Goal: Information Seeking & Learning: Understand process/instructions

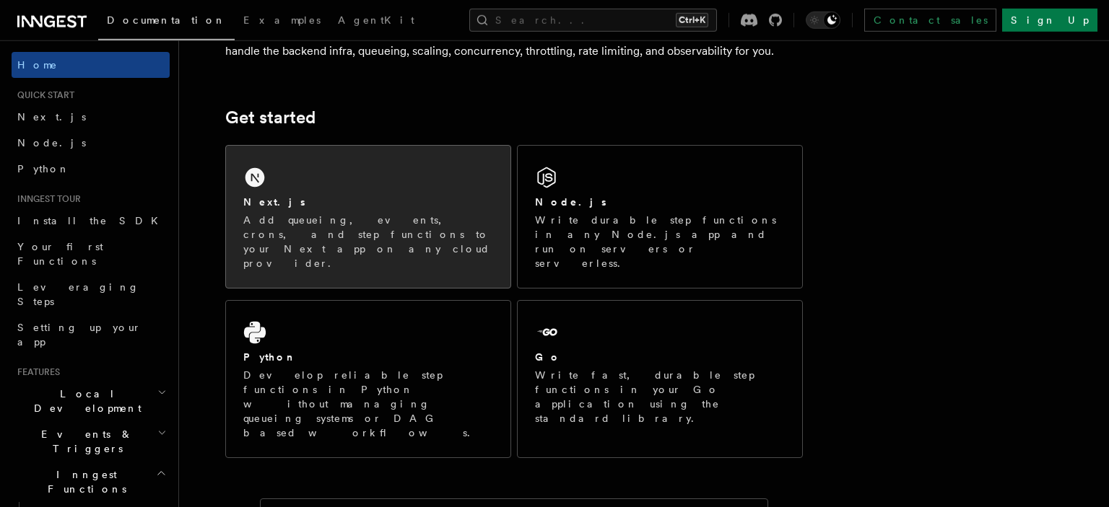
scroll to position [154, 0]
click at [390, 195] on div "Next.js Add queueing, events, crons, and step functions to your Next app on any…" at bounding box center [368, 218] width 284 height 142
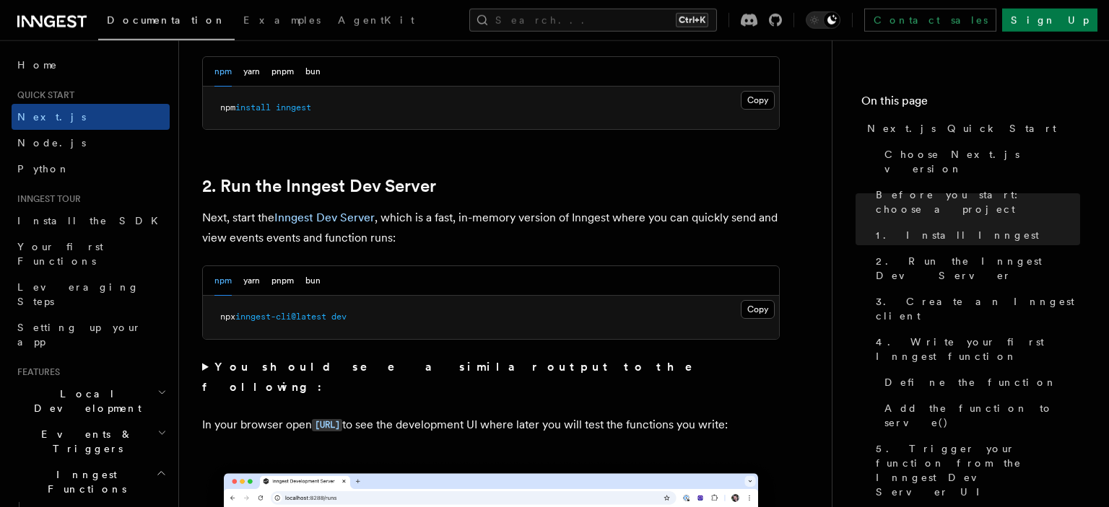
scroll to position [896, 0]
click at [760, 305] on button "Copy Copied" at bounding box center [758, 309] width 34 height 19
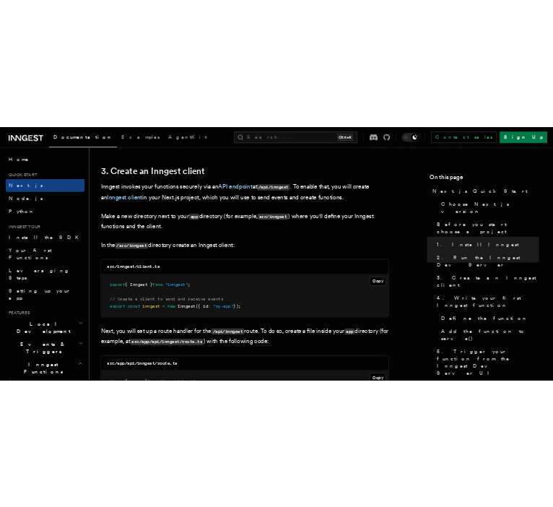
scroll to position [1685, 0]
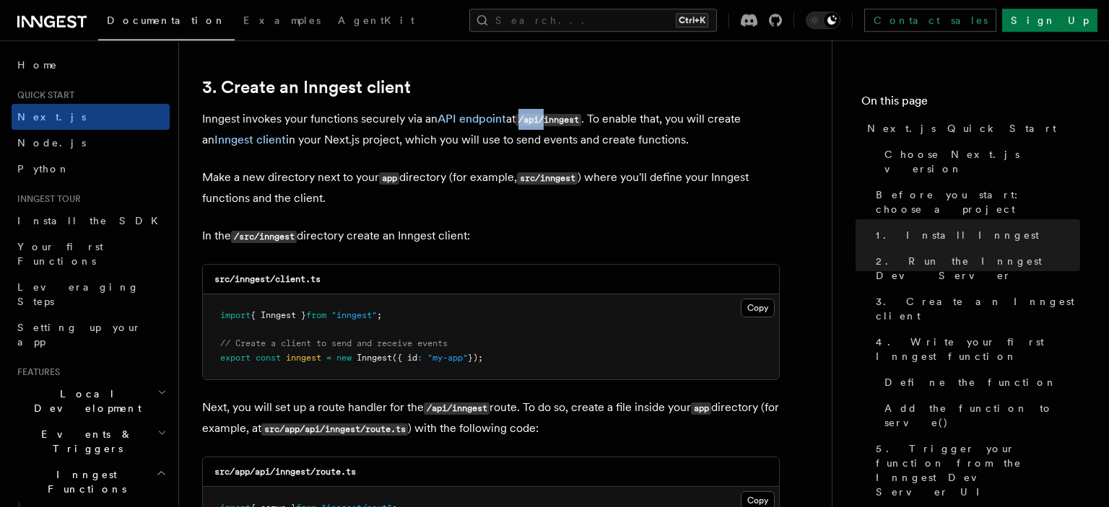
drag, startPoint x: 525, startPoint y: 119, endPoint x: 553, endPoint y: 120, distance: 28.2
click at [553, 120] on code "/api/inngest" at bounding box center [548, 120] width 66 height 12
drag, startPoint x: 553, startPoint y: 120, endPoint x: 588, endPoint y: 120, distance: 34.6
click at [581, 120] on code "/api/inngest" at bounding box center [548, 120] width 66 height 12
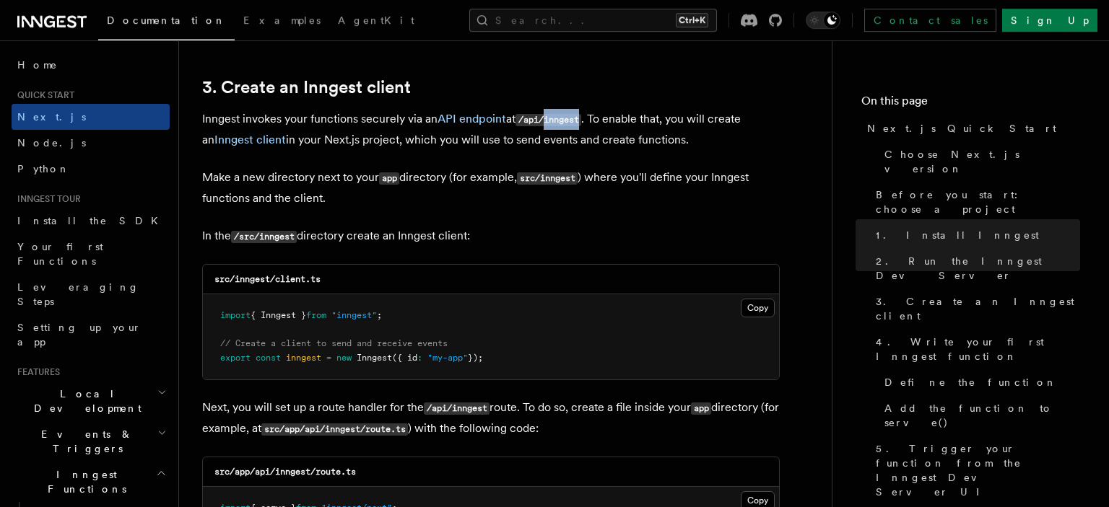
copy code "inngest"
drag, startPoint x: 235, startPoint y: 281, endPoint x: 270, endPoint y: 281, distance: 34.6
click at [270, 281] on code "src/inngest/client.ts" at bounding box center [267, 279] width 106 height 10
copy code "inngest"
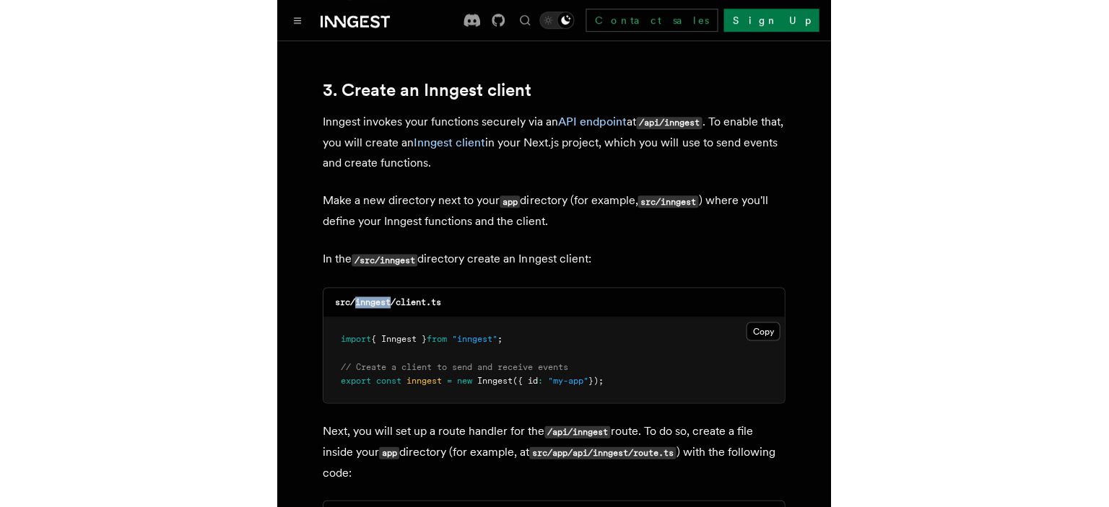
scroll to position [1706, 0]
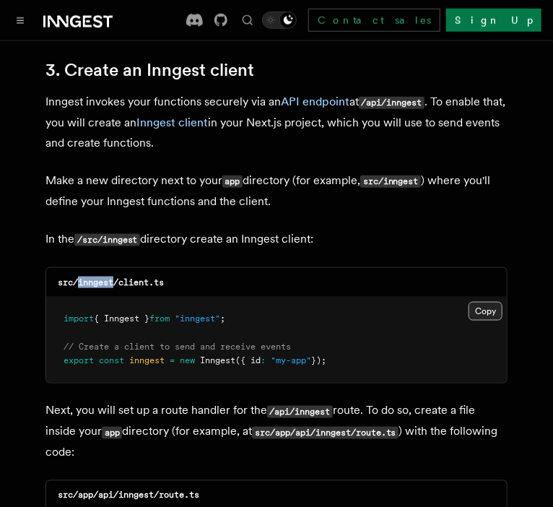
click at [474, 302] on button "Copy Copied" at bounding box center [485, 311] width 34 height 19
